Goal: Communication & Community: Connect with others

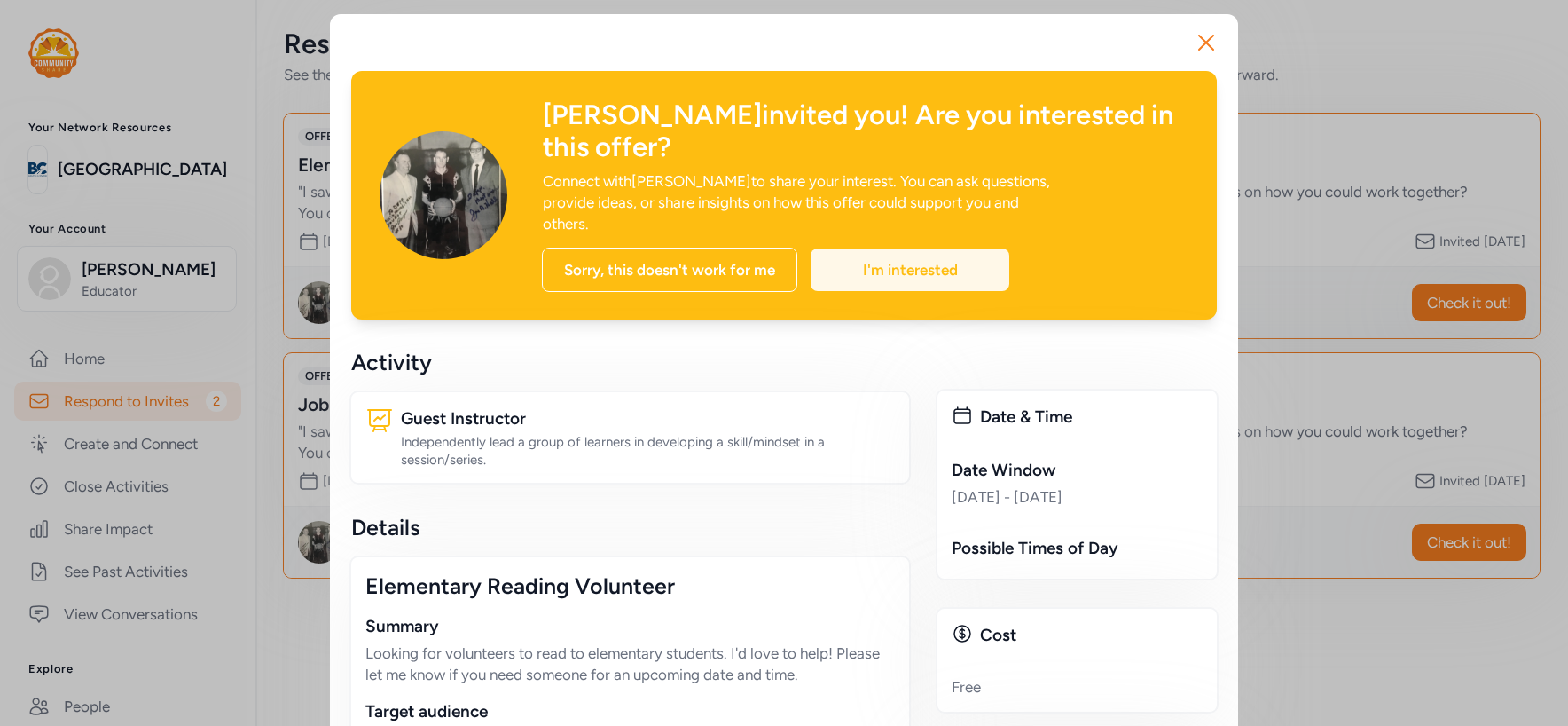
click at [919, 248] on div "I'm interested" at bounding box center [910, 269] width 198 height 42
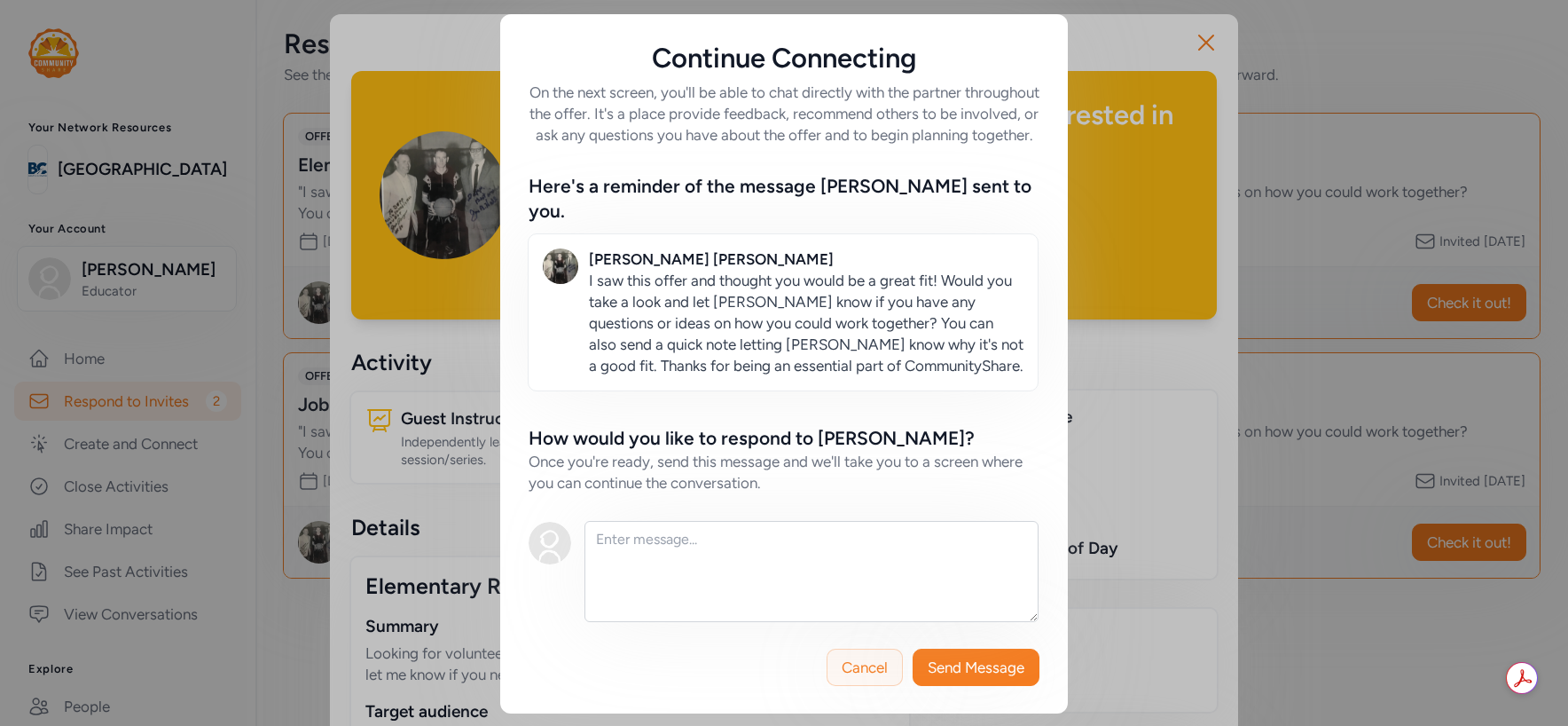
click at [861, 667] on span "Cancel" at bounding box center [865, 667] width 46 height 22
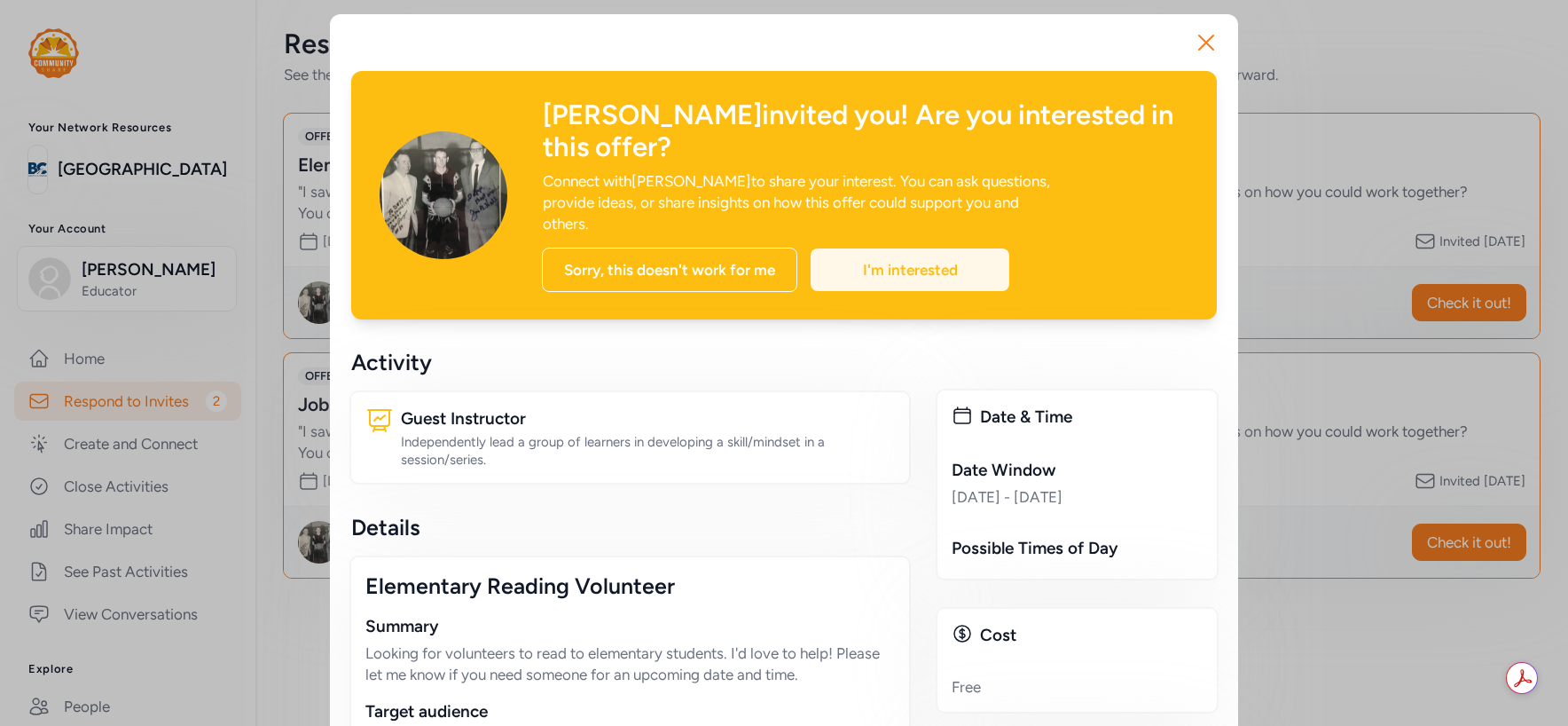
click at [903, 248] on div "I'm interested" at bounding box center [910, 269] width 198 height 42
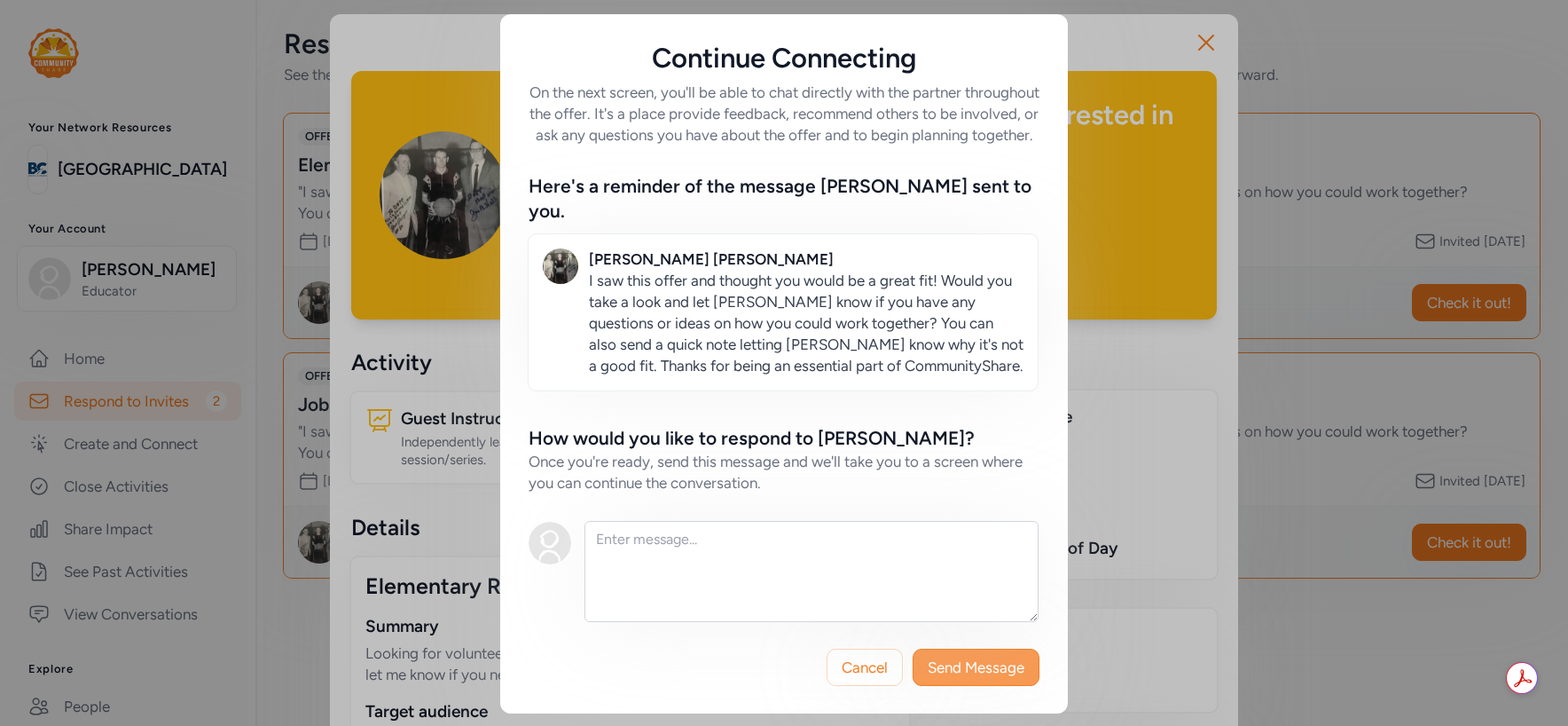
click at [977, 676] on button "Send Message" at bounding box center [976, 668] width 127 height 38
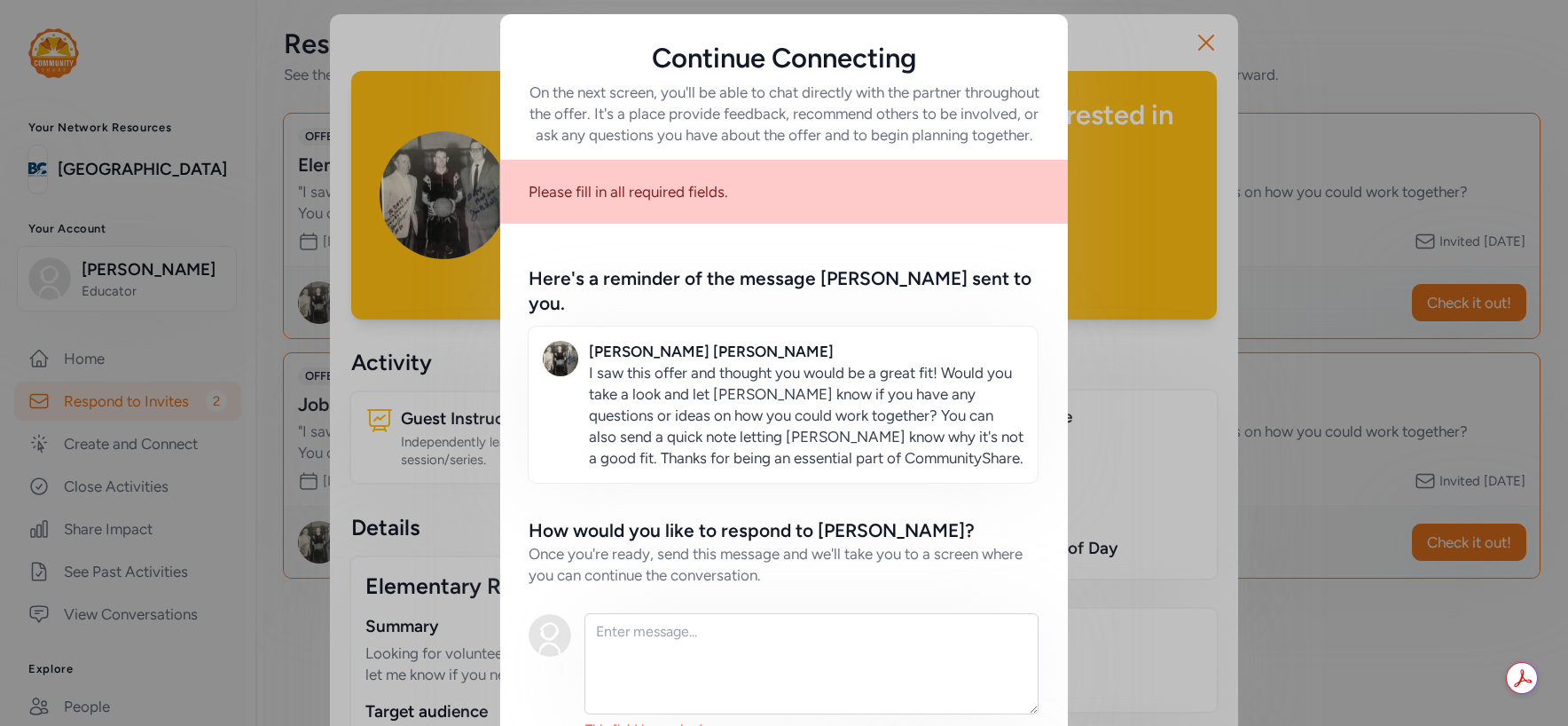
click at [917, 437] on p "I saw this offer and thought you would be a great fit! Would you take a look an…" at bounding box center [807, 415] width 434 height 106
drag, startPoint x: 591, startPoint y: 369, endPoint x: 811, endPoint y: 371, distance: 220.0
click at [811, 371] on p "I saw this offer and thought you would be a great fit! Would you take a look an…" at bounding box center [807, 415] width 434 height 106
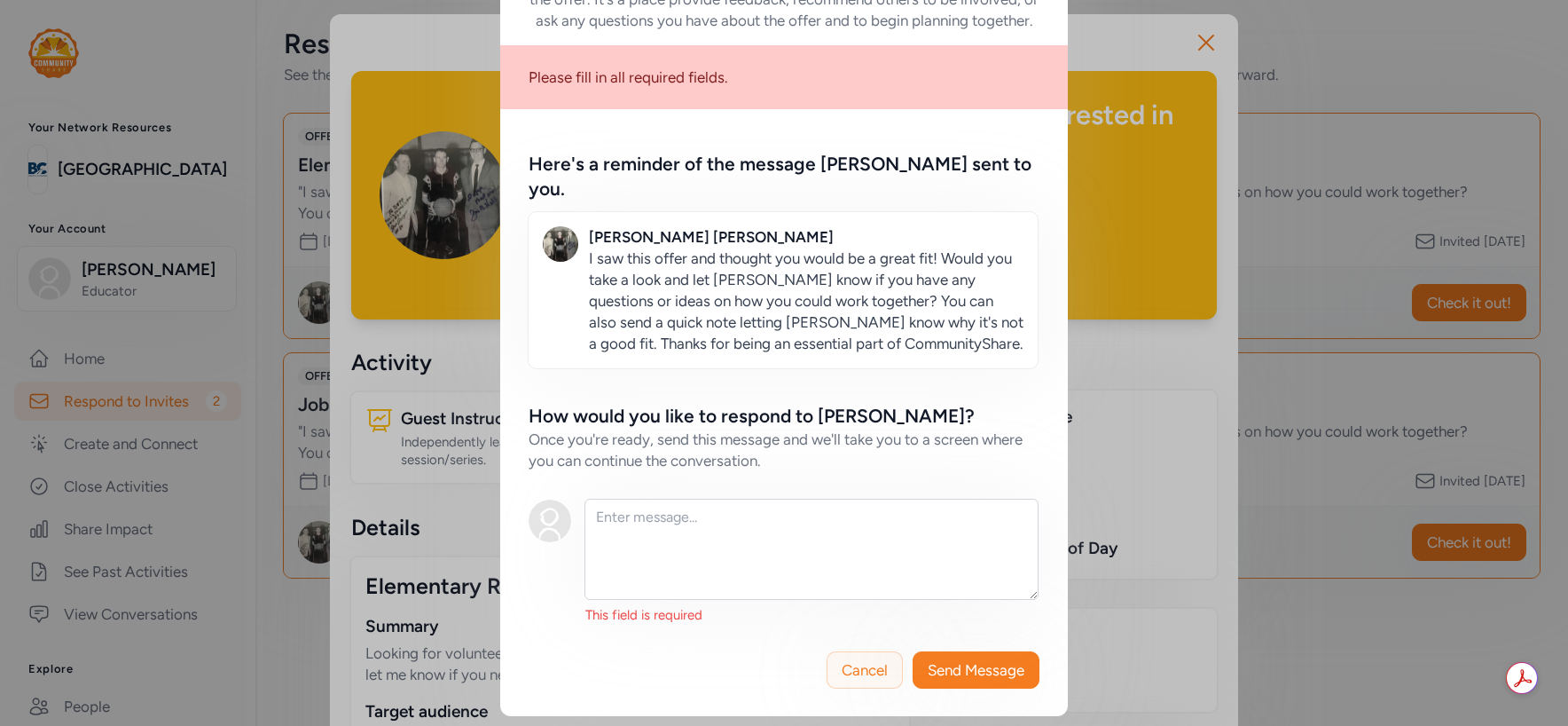
click at [858, 663] on span "Cancel" at bounding box center [865, 670] width 46 height 22
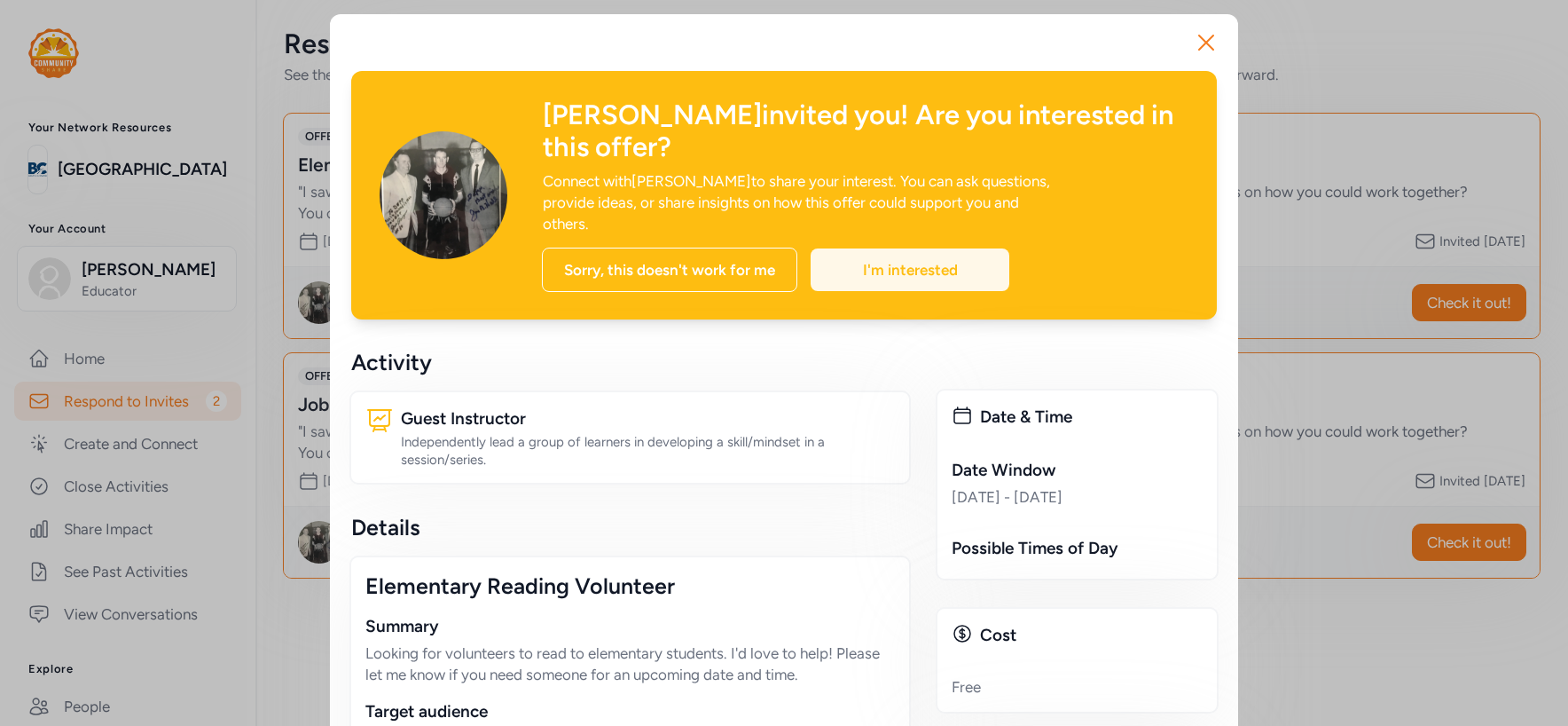
click at [916, 248] on div "I'm interested" at bounding box center [910, 269] width 198 height 42
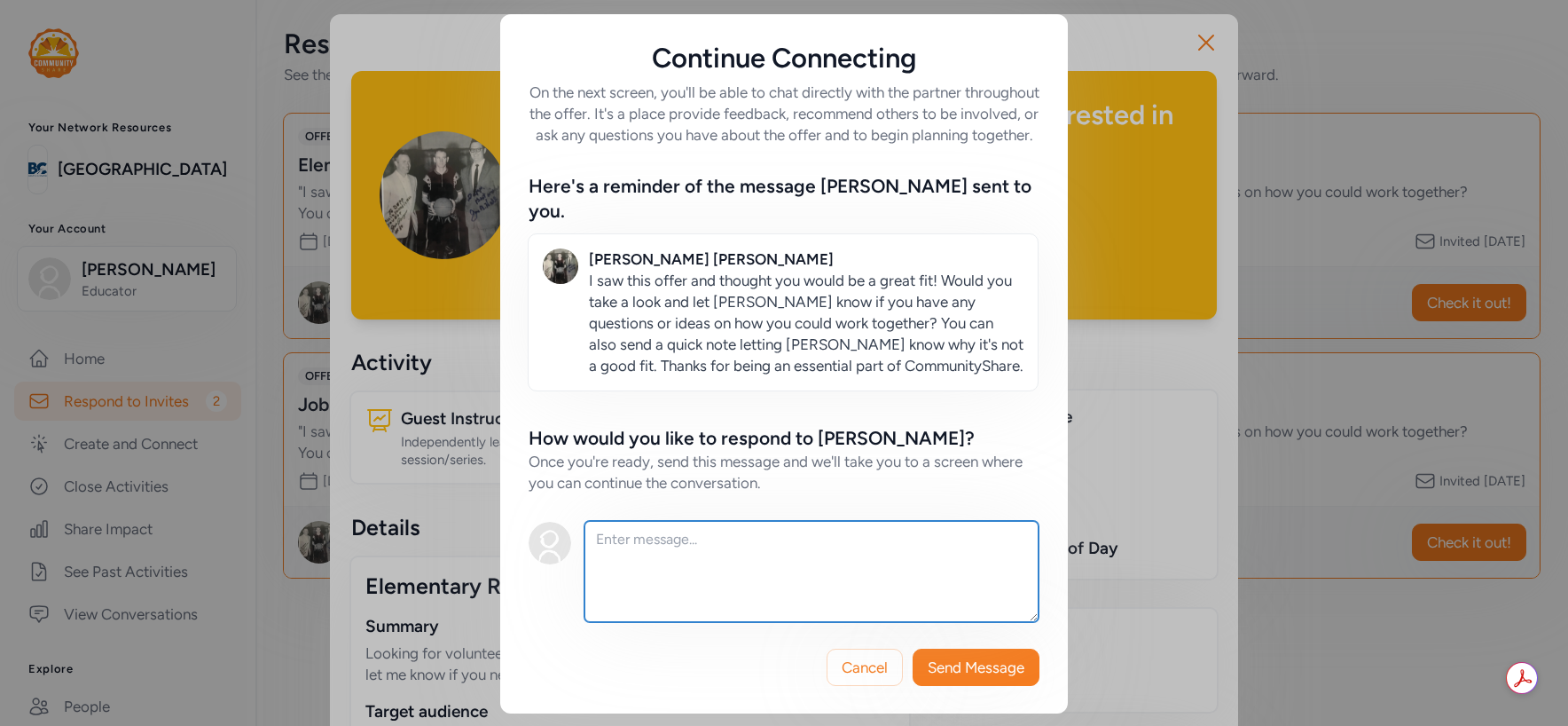
click at [733, 544] on textarea at bounding box center [811, 572] width 454 height 102
